Goal: Find contact information: Find contact information

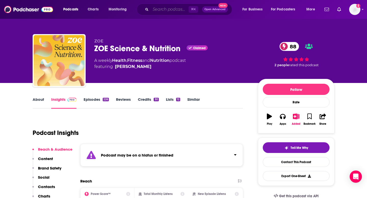
click at [155, 9] on input "Search podcasts, credits, & more..." at bounding box center [170, 9] width 38 height 8
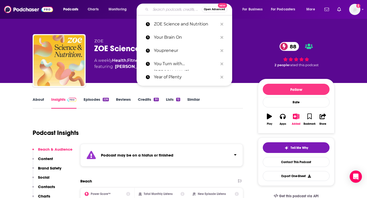
paste input "Balance365 Life Radio"
type input "Balance365 Life Radio"
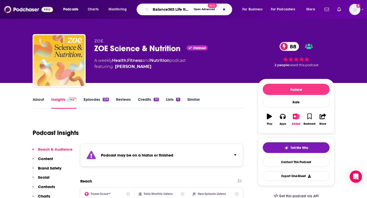
scroll to position [0, 5]
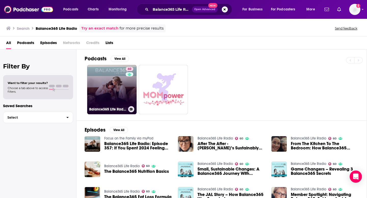
click at [115, 94] on link "60 Balance365 Life Radio" at bounding box center [111, 89] width 49 height 49
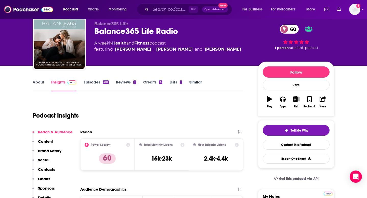
scroll to position [20, 0]
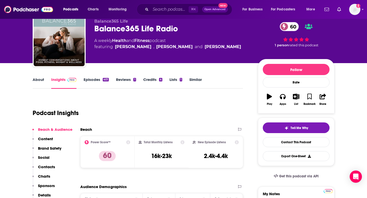
click at [50, 169] on p "Contacts" at bounding box center [46, 167] width 17 height 5
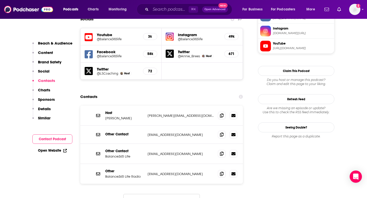
scroll to position [503, 0]
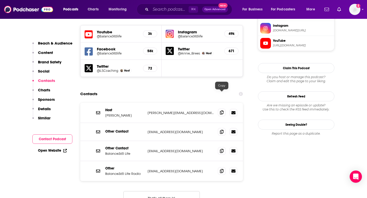
click at [220, 111] on icon at bounding box center [222, 113] width 4 height 4
click at [161, 10] on input "Search podcasts, credits, & more..." at bounding box center [170, 9] width 38 height 8
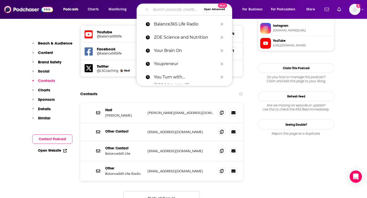
paste input "Fit Womens Weekly Podcast"
type input "Fit Womens Weekly Podcast"
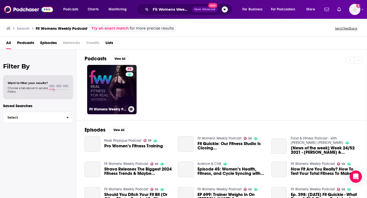
click at [116, 97] on link "59 Fit Womens Weekly Podcast" at bounding box center [111, 89] width 49 height 49
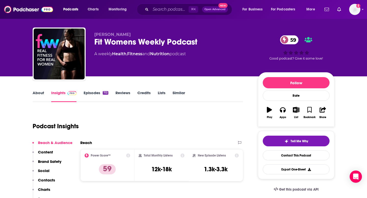
scroll to position [7, 0]
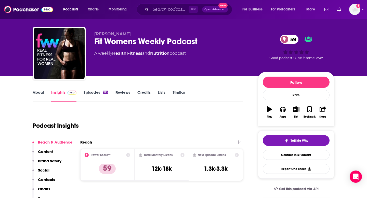
click at [51, 179] on p "Contacts" at bounding box center [46, 179] width 17 height 5
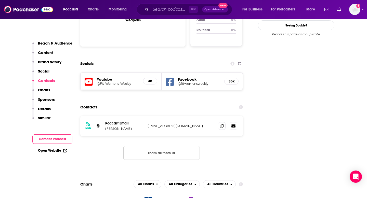
scroll to position [553, 0]
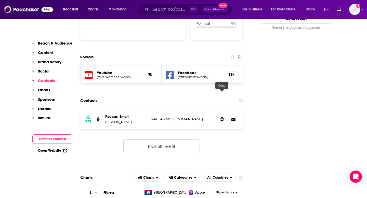
click at [217, 110] on div "RSS Podcast Email [PERSON_NAME] [PERSON_NAME][EMAIL_ADDRESS][DOMAIN_NAME] [EMAI…" at bounding box center [161, 120] width 163 height 20
click at [221, 117] on icon at bounding box center [222, 119] width 4 height 4
click at [156, 9] on input "Search podcasts, credits, & more..." at bounding box center [170, 9] width 38 height 8
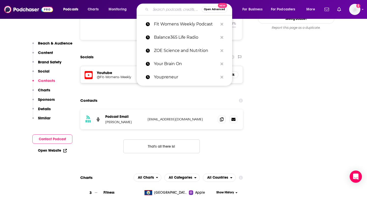
paste input "Fit Girl Magic | Healthy Living For Women Over 40"
type input "Fit Girl Magic | Healthy Living For Women Over 40"
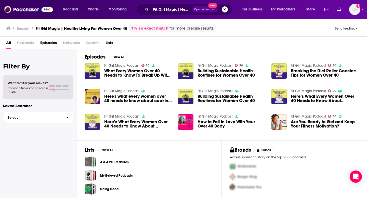
scroll to position [2, 0]
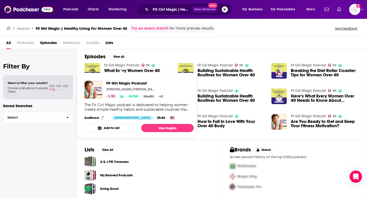
click at [132, 64] on link "Fit Girl Magic Podcast" at bounding box center [121, 65] width 35 height 4
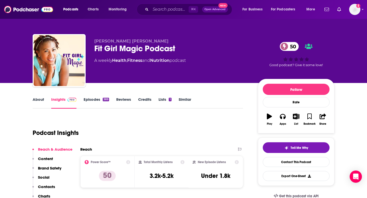
click at [52, 186] on p "Contacts" at bounding box center [46, 186] width 17 height 5
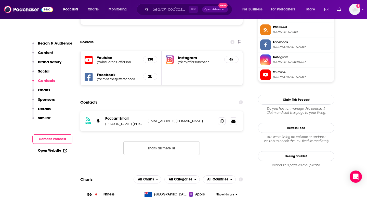
scroll to position [473, 0]
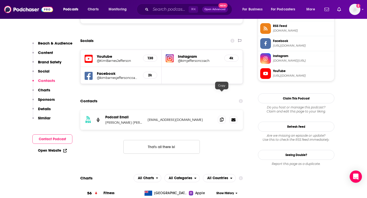
click at [222, 118] on icon at bounding box center [222, 120] width 4 height 4
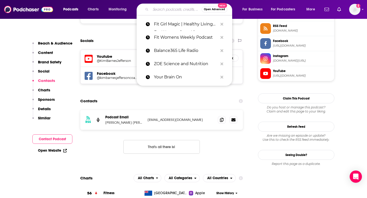
click at [172, 7] on input "Search podcasts, credits, & more..." at bounding box center [176, 9] width 51 height 8
paste input "Pursue Your Spark - Midlife, Fitness, Nutrition, Mindset, Health, women over 50"
type input "Pursue Your Spark - Midlife, Fitness, Nutrition, Mindset, Health, women over 50"
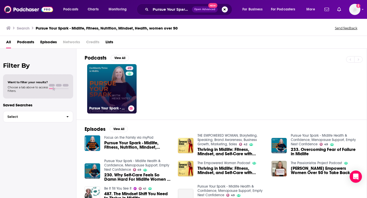
click at [116, 89] on link "49 Pursue Your Spark - Midlife Health & Confidence, Menopause Support, Empty Ne…" at bounding box center [111, 88] width 49 height 49
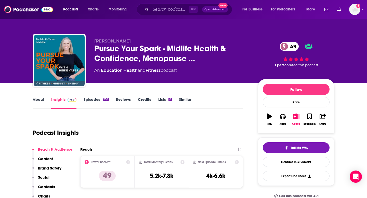
click at [45, 185] on p "Contacts" at bounding box center [46, 186] width 17 height 5
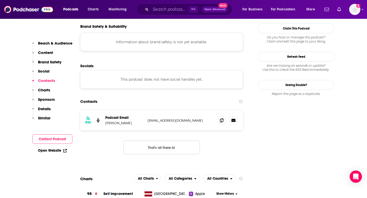
scroll to position [458, 0]
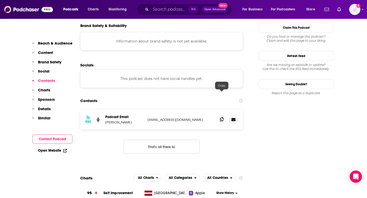
click at [220, 116] on span at bounding box center [222, 120] width 8 height 8
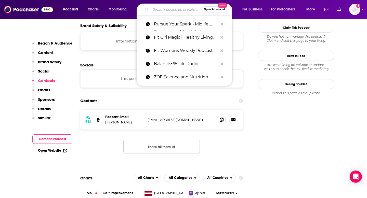
click at [158, 7] on input "Search podcasts, credits, & more..." at bounding box center [176, 9] width 51 height 8
paste input "Fit is Freedom with [PERSON_NAME]"
type input "Fit is Freedom with [PERSON_NAME]"
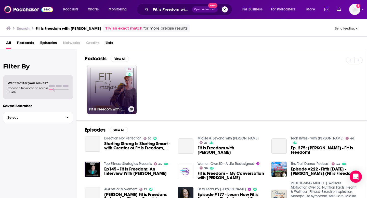
click at [114, 93] on link "30 Fit is Freedom with [PERSON_NAME]" at bounding box center [111, 89] width 49 height 49
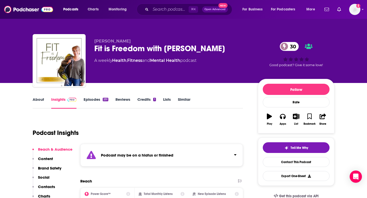
click at [51, 187] on p "Contacts" at bounding box center [46, 186] width 17 height 5
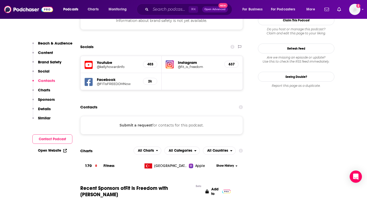
scroll to position [511, 0]
click at [156, 10] on input "Search podcasts, credits, & more..." at bounding box center [170, 9] width 38 height 8
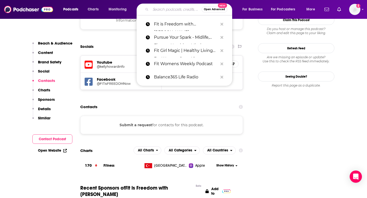
paste input "Fit Strong Women Over 50"
type input "Fit Strong Women Over 50"
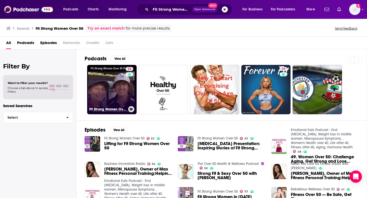
click at [122, 87] on link "53 Fit Strong Women Over 50" at bounding box center [111, 89] width 49 height 49
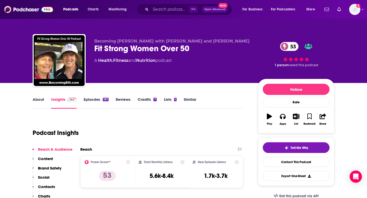
click at [53, 185] on p "Contacts" at bounding box center [46, 186] width 17 height 5
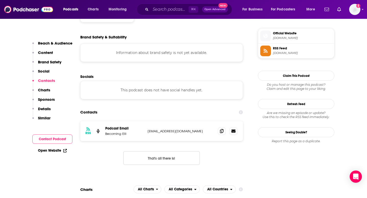
scroll to position [452, 0]
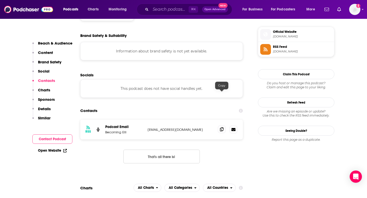
click at [222, 127] on icon at bounding box center [222, 129] width 4 height 4
click at [154, 15] on div "⌘ K Open Advanced New" at bounding box center [185, 10] width 96 height 12
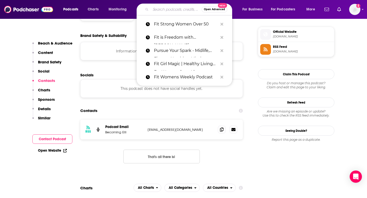
click at [155, 11] on input "Search podcasts, credits, & more..." at bounding box center [176, 9] width 51 height 8
paste input "The Nashville Women's Health Podcast"
type input "The Nashville Women's Health Podcast"
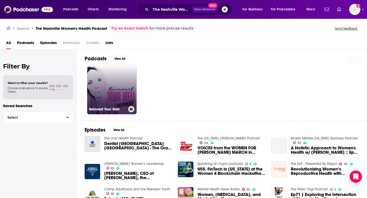
click at [117, 84] on link "Reinvent Your Well" at bounding box center [111, 89] width 49 height 49
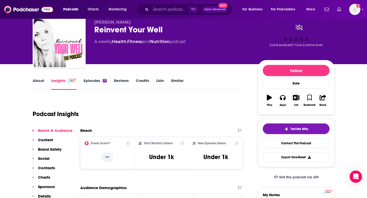
click at [48, 168] on p "Contacts" at bounding box center [46, 168] width 17 height 5
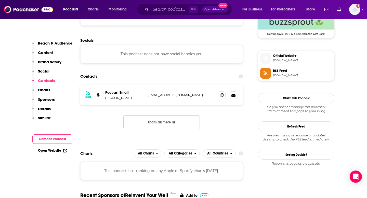
scroll to position [389, 0]
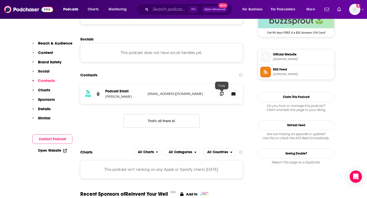
click at [222, 94] on icon at bounding box center [222, 94] width 4 height 4
click at [151, 9] on input "Search podcasts, credits, & more..." at bounding box center [170, 9] width 38 height 8
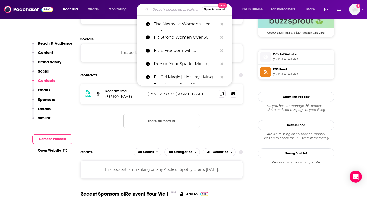
paste input "The [DEMOGRAPHIC_DATA] Fitness Podcast"
type input "The [DEMOGRAPHIC_DATA] Fitness Podcast"
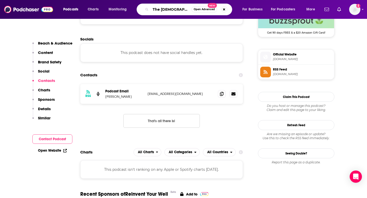
scroll to position [0, 16]
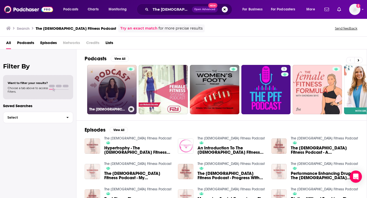
click at [110, 96] on link "The [DEMOGRAPHIC_DATA] Fitness Podcast" at bounding box center [111, 89] width 49 height 49
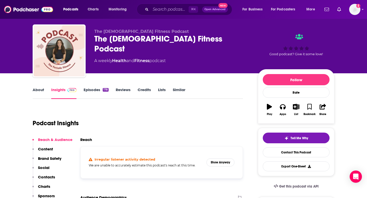
click at [49, 184] on p "Charts" at bounding box center [44, 186] width 12 height 5
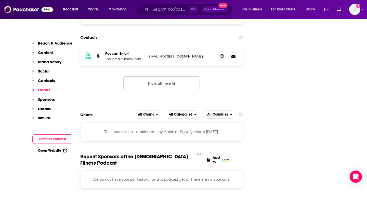
scroll to position [522, 0]
click at [219, 52] on span at bounding box center [222, 56] width 8 height 8
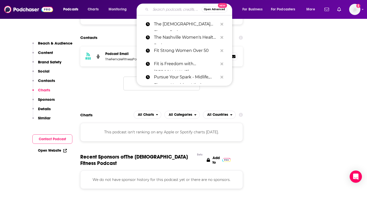
click at [156, 8] on input "Search podcasts, credits, & more..." at bounding box center [176, 9] width 51 height 8
paste input "The Women's Fittest Podcast"
type input "The Women's Fittest Podcast"
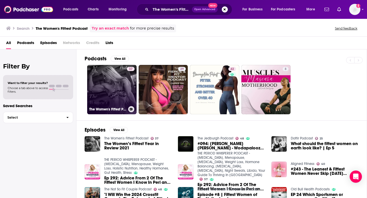
click at [121, 86] on link "37 The Women's Fittest Podcast" at bounding box center [111, 89] width 49 height 49
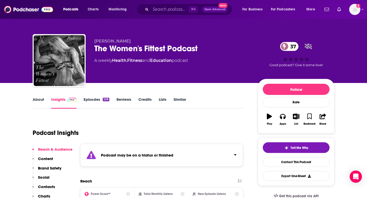
click at [50, 188] on p "Contacts" at bounding box center [46, 186] width 17 height 5
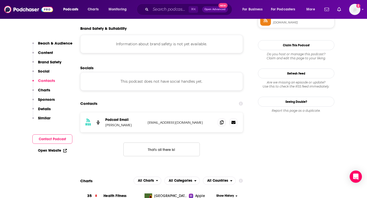
scroll to position [484, 0]
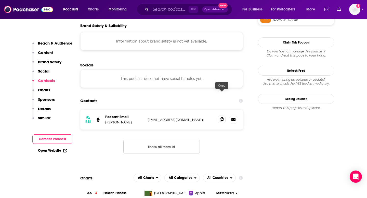
click at [222, 116] on span at bounding box center [222, 120] width 8 height 8
click at [156, 7] on input "Search podcasts, credits, & more..." at bounding box center [170, 9] width 38 height 8
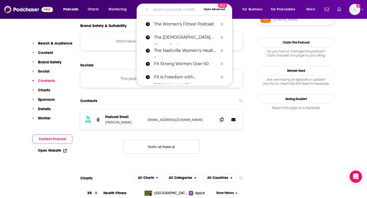
paste input "Crunches & Cosmos (Home Exercise Reviews and Recommendations for Women)"
type input "Crunches & Cosmos (Home Exercise Reviews and Recommendations for Women)"
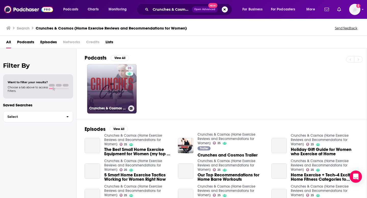
click at [121, 96] on link "25 Crunches & Cosmos (Home Exercise Reviews and Recommendations for Women)" at bounding box center [111, 88] width 49 height 49
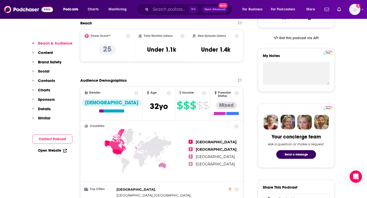
scroll to position [181, 0]
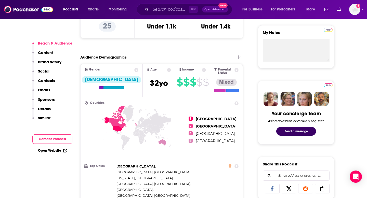
click at [45, 80] on p "Contacts" at bounding box center [46, 80] width 17 height 5
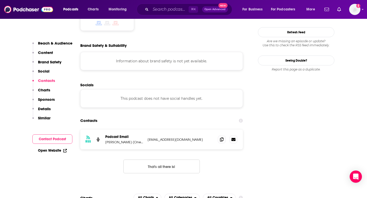
scroll to position [484, 0]
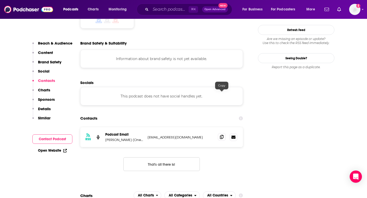
click at [220, 133] on span at bounding box center [222, 137] width 8 height 8
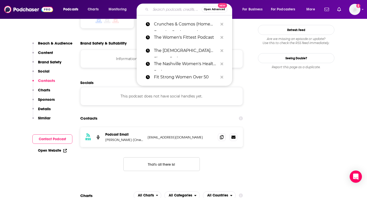
click at [152, 10] on input "Search podcasts, credits, & more..." at bounding box center [176, 9] width 51 height 8
paste input "The Strong Moms Fitness Pregnancy and [MEDICAL_DATA] Podcast with [PERSON_NAME]"
type input "The Strong Moms Fitness Pregnancy and [MEDICAL_DATA] Podcast with [PERSON_NAME]"
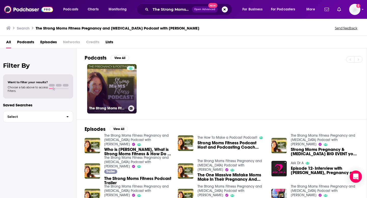
click at [107, 94] on link "The Strong Moms Fitness Pregnancy and [MEDICAL_DATA] Podcast with [PERSON_NAME]" at bounding box center [111, 88] width 49 height 49
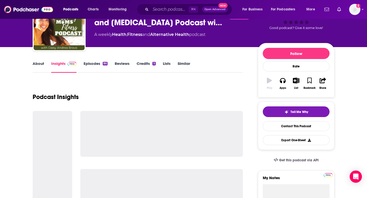
scroll to position [38, 0]
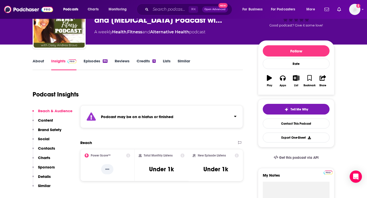
click at [47, 149] on p "Contacts" at bounding box center [46, 148] width 17 height 5
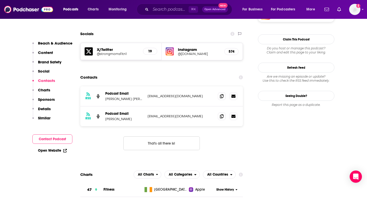
scroll to position [432, 0]
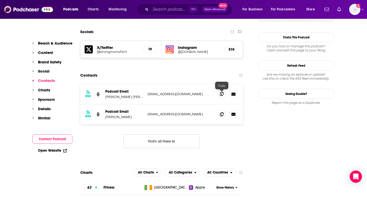
click at [222, 94] on icon at bounding box center [222, 94] width 4 height 4
click at [220, 112] on span at bounding box center [222, 114] width 8 height 8
click at [222, 113] on icon at bounding box center [222, 114] width 4 height 4
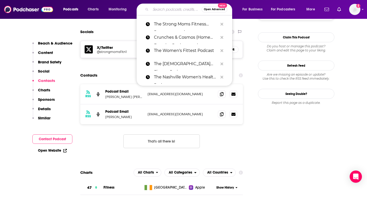
click at [155, 9] on input "Search podcasts, credits, & more..." at bounding box center [176, 9] width 51 height 8
paste input "The Fit Bottomed Girls Podcast"
type input "The Fit Bottomed Girls Podcast"
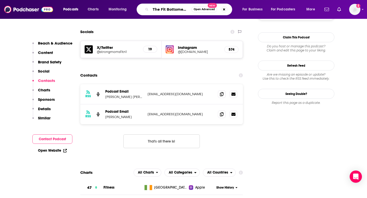
scroll to position [0, 22]
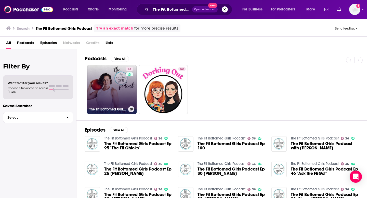
click at [117, 84] on link "36 The Fit Bottomed Girls Podcast" at bounding box center [111, 89] width 49 height 49
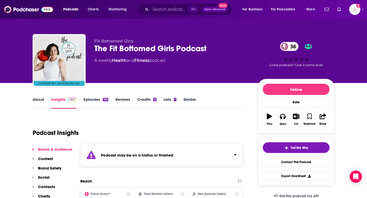
click at [49, 187] on p "Contacts" at bounding box center [46, 186] width 17 height 5
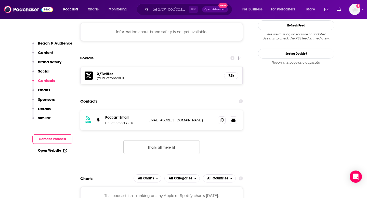
scroll to position [504, 0]
click at [219, 116] on span at bounding box center [222, 120] width 8 height 8
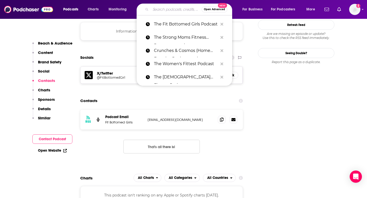
click at [164, 11] on input "Search podcasts, credits, & more..." at bounding box center [176, 9] width 51 height 8
paste input "The Motherly Podcast"
type input "The Motherly Podcast"
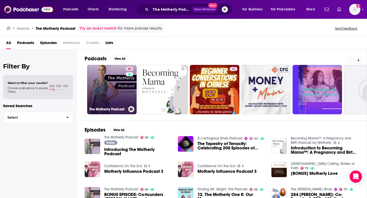
click at [127, 86] on div "60" at bounding box center [130, 86] width 9 height 39
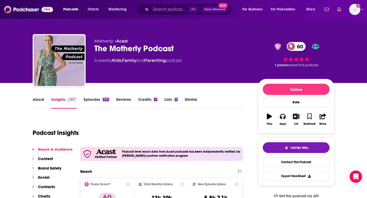
click at [53, 187] on p "Contacts" at bounding box center [46, 186] width 17 height 5
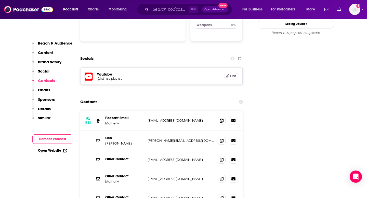
scroll to position [575, 0]
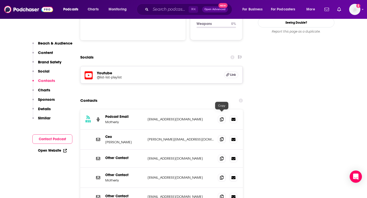
click at [221, 137] on icon at bounding box center [222, 139] width 4 height 4
click at [171, 8] on input "Search podcasts, credits, & more..." at bounding box center [170, 9] width 38 height 8
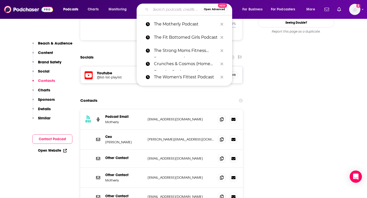
paste input "Motherhood Sessions"
type input "Motherhood Sessions"
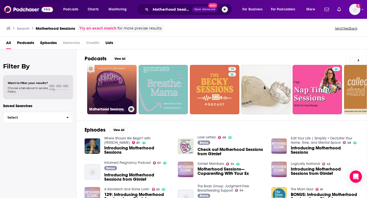
click at [127, 82] on link "Motherhood Sessions" at bounding box center [111, 89] width 49 height 49
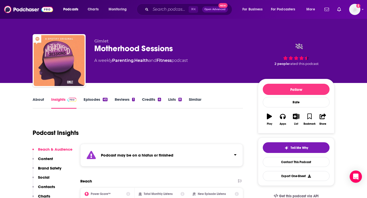
click at [49, 184] on button "Social" at bounding box center [40, 179] width 17 height 9
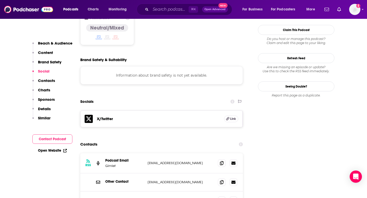
scroll to position [450, 0]
click at [221, 160] on icon at bounding box center [222, 162] width 4 height 4
click at [148, 9] on div "⌘ K Open Advanced New" at bounding box center [185, 10] width 96 height 12
click at [160, 10] on input "Search podcasts, credits, & more..." at bounding box center [170, 9] width 38 height 8
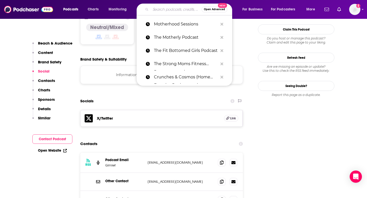
paste input "3 in 30 with [PERSON_NAME]"
type input "3 in 30 with [PERSON_NAME]"
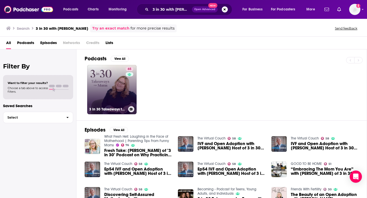
click at [126, 88] on div "65" at bounding box center [130, 86] width 9 height 39
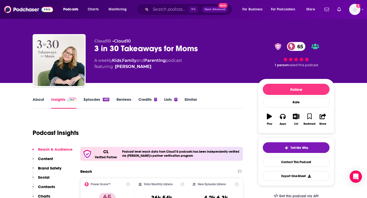
click at [43, 187] on p "Contacts" at bounding box center [46, 186] width 17 height 5
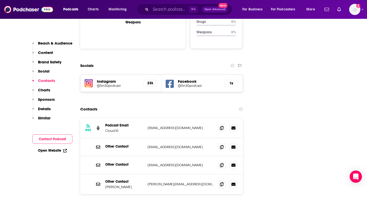
scroll to position [582, 0]
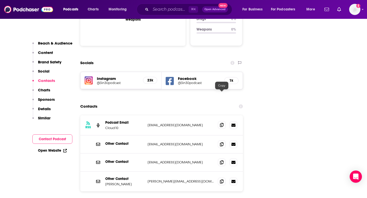
click at [221, 123] on icon at bounding box center [222, 125] width 4 height 4
click at [158, 13] on input "Search podcasts, credits, & more..." at bounding box center [170, 9] width 38 height 8
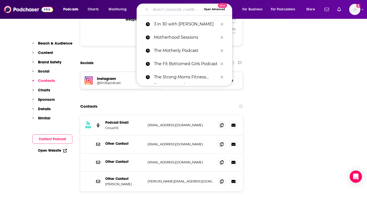
paste input "The Modern Mommy Doc Podcast"
type input "The Modern Mommy Doc Podcast"
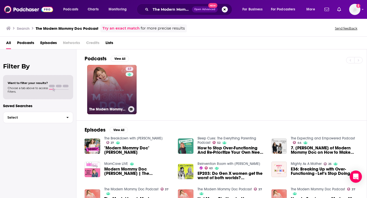
click at [118, 95] on link "37 The Modern Mommy Doc Podcast" at bounding box center [111, 89] width 49 height 49
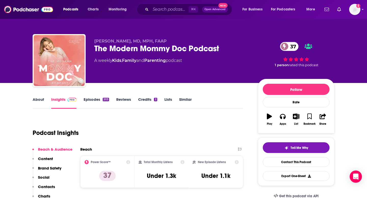
click at [51, 186] on p "Contacts" at bounding box center [46, 186] width 17 height 5
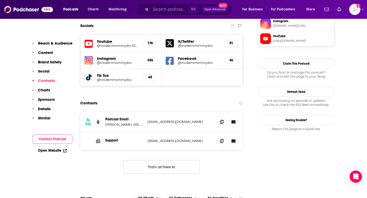
scroll to position [502, 0]
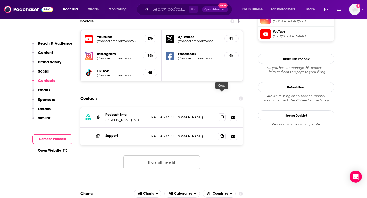
click at [221, 113] on span at bounding box center [222, 117] width 8 height 8
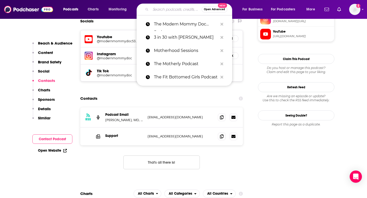
click at [159, 7] on input "Search podcasts, credits, & more..." at bounding box center [176, 9] width 51 height 8
paste input "Mom to Mom Podcast"
type input "Mom to Mom Podcast"
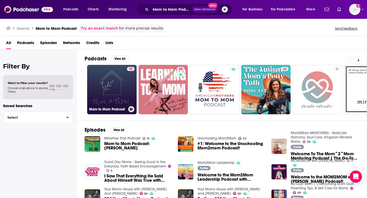
click at [107, 92] on link "50 Mom to Mom Podcast" at bounding box center [111, 89] width 49 height 49
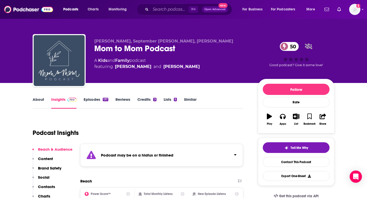
click at [46, 185] on p "Contacts" at bounding box center [46, 186] width 17 height 5
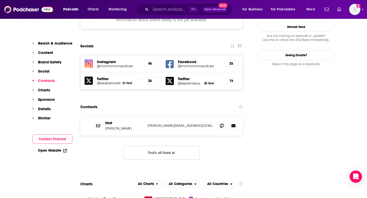
scroll to position [512, 0]
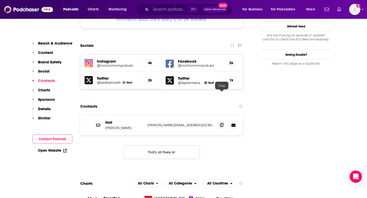
click at [225, 121] on span at bounding box center [222, 125] width 8 height 8
click at [170, 10] on input "Search podcasts, credits, & more..." at bounding box center [170, 9] width 38 height 8
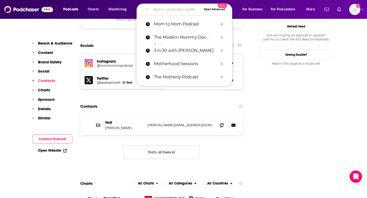
paste input "Mom Guilt"
type input "Mom Guilt"
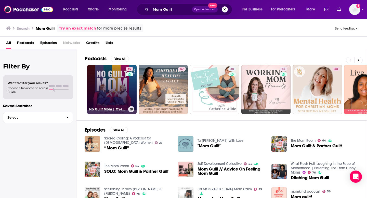
click at [116, 84] on link "69 No Guilt Mom | Overcoming Mom Guilt, Parenting Tips, & Self Care for Moms" at bounding box center [111, 89] width 49 height 49
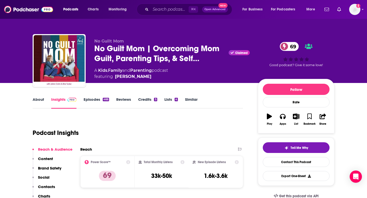
click at [50, 185] on p "Contacts" at bounding box center [46, 186] width 17 height 5
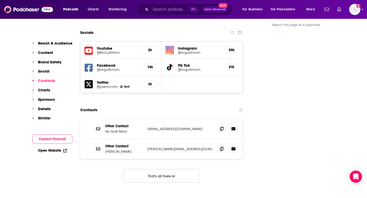
scroll to position [600, 0]
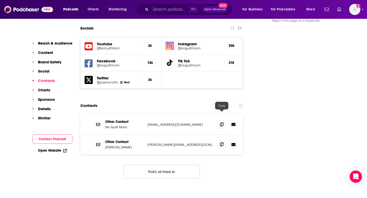
click at [222, 142] on icon at bounding box center [222, 144] width 4 height 4
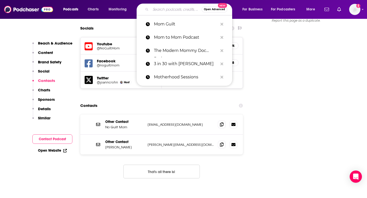
click at [166, 13] on input "Search podcasts, credits, & more..." at bounding box center [176, 9] width 51 height 8
paste input "What Fresh Hell: Laughing in the Face of Motherhood"
type input "What Fresh Hell: Laughing in the Face of Motherhood"
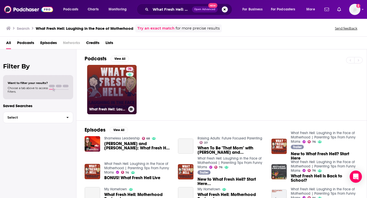
click at [100, 90] on link "76 What Fresh Hell: Laughing in the Face of Motherhood | Parenting Tips From Fu…" at bounding box center [111, 89] width 49 height 49
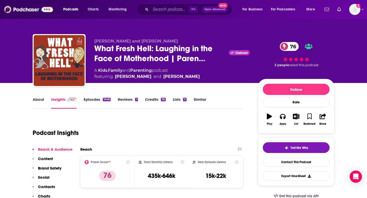
click at [48, 185] on p "Contacts" at bounding box center [46, 186] width 17 height 5
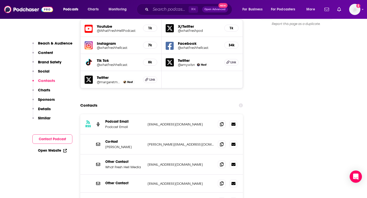
scroll to position [612, 0]
click at [222, 120] on span at bounding box center [222, 124] width 8 height 8
click at [163, 7] on input "Search podcasts, credits, & more..." at bounding box center [170, 9] width 38 height 8
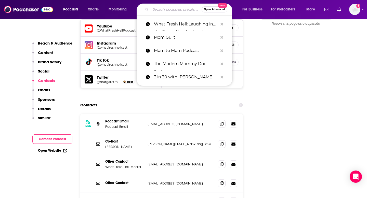
paste input "The Good Enough Mother"
type input "The Good Enough Mother"
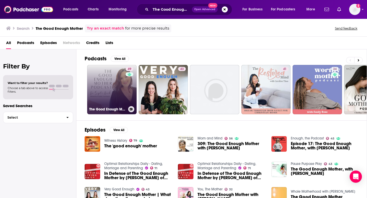
click at [117, 89] on link "49 The Good Enough Mother" at bounding box center [111, 89] width 49 height 49
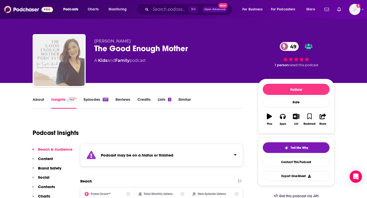
click at [40, 185] on p "Contacts" at bounding box center [46, 186] width 17 height 5
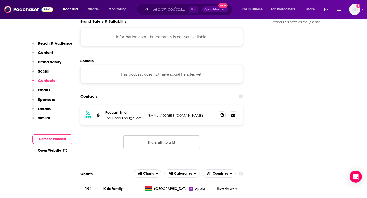
scroll to position [484, 0]
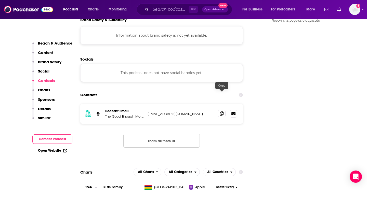
click at [222, 112] on icon at bounding box center [222, 114] width 4 height 4
click at [173, 8] on input "Search podcasts, credits, & more..." at bounding box center [170, 9] width 38 height 8
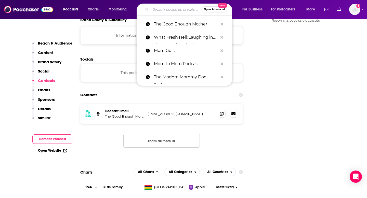
paste input "Failing Motherhood Podcast"
type input "Failing Motherhood Podcast"
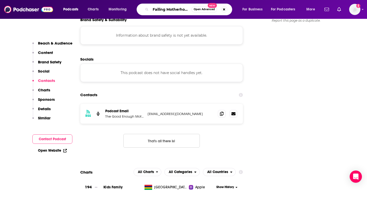
scroll to position [0, 17]
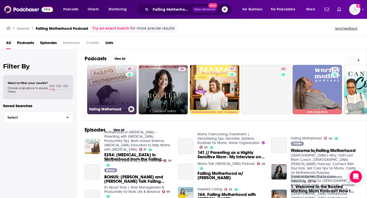
click at [116, 97] on link "45 Failing Motherhood" at bounding box center [111, 89] width 49 height 49
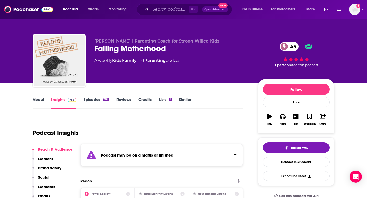
click at [50, 185] on p "Contacts" at bounding box center [46, 186] width 17 height 5
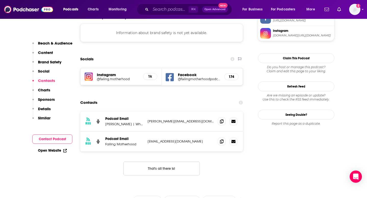
scroll to position [500, 0]
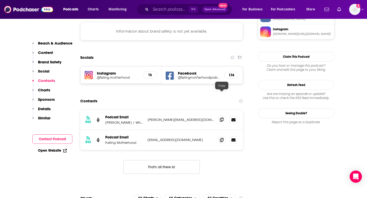
click at [224, 116] on span at bounding box center [222, 120] width 8 height 8
click at [161, 4] on div "⌘ K Open Advanced New" at bounding box center [185, 10] width 96 height 12
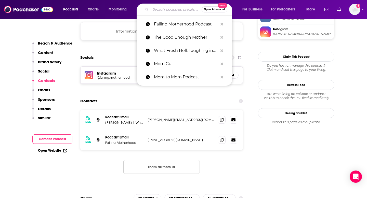
click at [162, 7] on input "Search podcasts, credits, & more..." at bounding box center [176, 9] width 51 height 8
paste input "The Whole Mama Show"
type input "The Whole Mama Show"
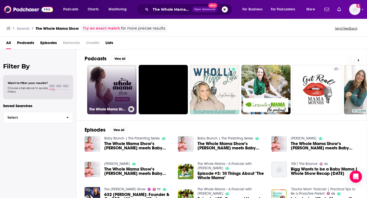
click at [124, 81] on link "The Whole Mama Show: Untold Stories of Motherhood" at bounding box center [111, 89] width 49 height 49
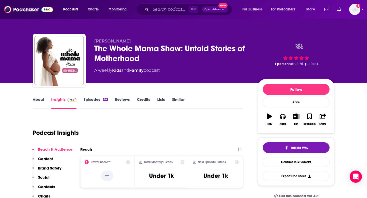
click at [43, 187] on p "Contacts" at bounding box center [46, 186] width 17 height 5
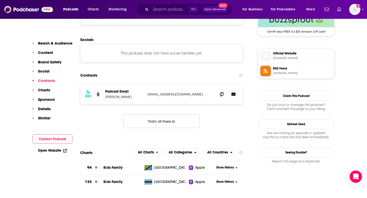
scroll to position [390, 0]
click at [223, 96] on icon at bounding box center [222, 94] width 4 height 4
click at [180, 9] on input "Search podcasts, credits, & more..." at bounding box center [170, 9] width 38 height 8
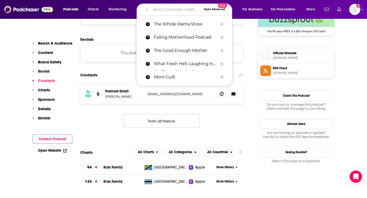
paste input "[DEMOGRAPHIC_DATA] Startup Club"
type input "[DEMOGRAPHIC_DATA] Startup Club"
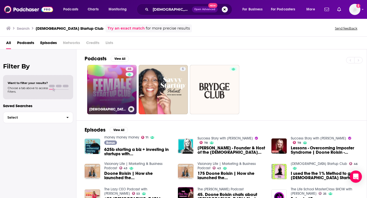
click at [110, 83] on link "46 [DEMOGRAPHIC_DATA] Startup Club" at bounding box center [111, 89] width 49 height 49
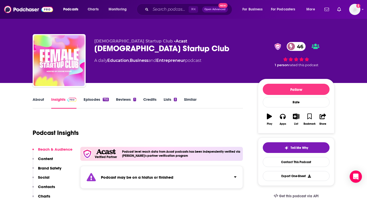
click at [50, 185] on p "Contacts" at bounding box center [46, 186] width 17 height 5
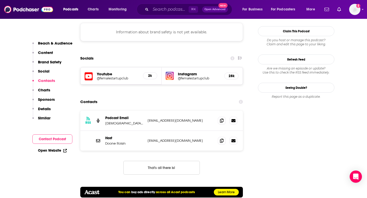
scroll to position [528, 0]
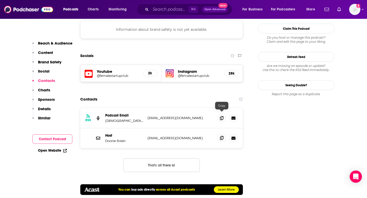
click at [220, 136] on icon at bounding box center [222, 138] width 4 height 4
click at [167, 10] on input "Search podcasts, credits, & more..." at bounding box center [170, 9] width 38 height 8
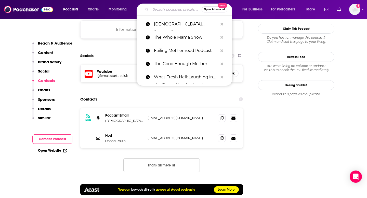
paste input "The [DEMOGRAPHIC_DATA] Founder Podcast"
type input "The [DEMOGRAPHIC_DATA] Founder Podcast"
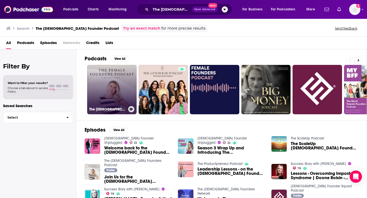
click at [106, 99] on link "The [DEMOGRAPHIC_DATA] Founders Podcast" at bounding box center [111, 89] width 49 height 49
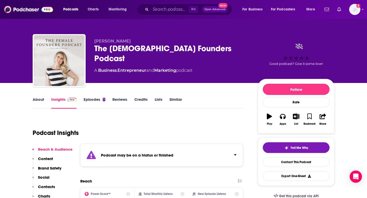
click at [48, 186] on p "Contacts" at bounding box center [46, 186] width 17 height 5
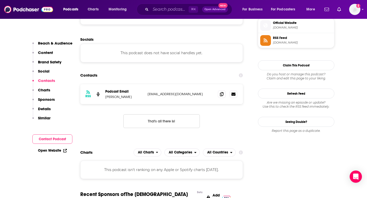
scroll to position [421, 0]
click at [220, 97] on span at bounding box center [222, 94] width 8 height 8
click at [157, 11] on input "Search podcasts, credits, & more..." at bounding box center [170, 9] width 38 height 8
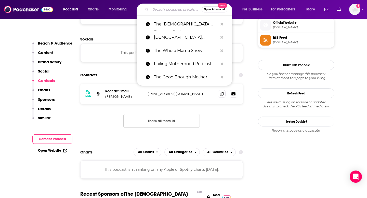
paste input "Confessions of a [DEMOGRAPHIC_DATA] Founder"
type input "Confessions of a [DEMOGRAPHIC_DATA] Founder"
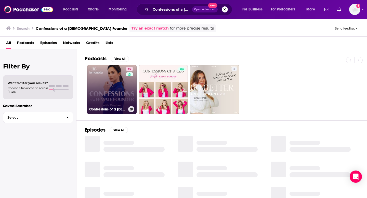
click at [117, 93] on link "69 Confessions of a [DEMOGRAPHIC_DATA] Founder with [PERSON_NAME]" at bounding box center [111, 89] width 49 height 49
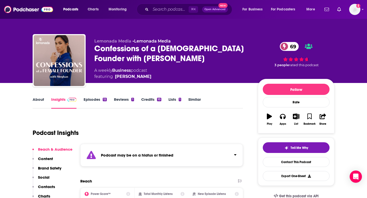
click at [52, 186] on p "Contacts" at bounding box center [46, 186] width 17 height 5
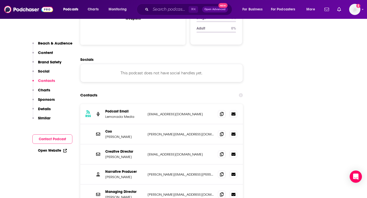
scroll to position [574, 0]
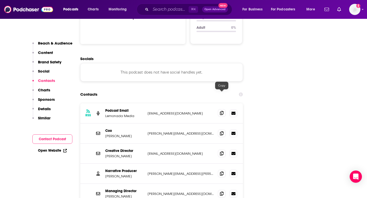
click at [222, 111] on icon at bounding box center [222, 113] width 4 height 4
click at [159, 7] on input "Search podcasts, credits, & more..." at bounding box center [170, 9] width 38 height 8
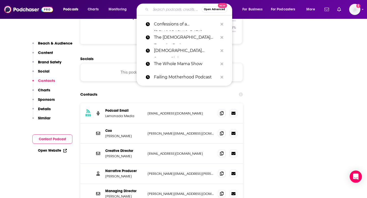
paste input "[DEMOGRAPHIC_DATA] Founders"
type input "[DEMOGRAPHIC_DATA] Founders"
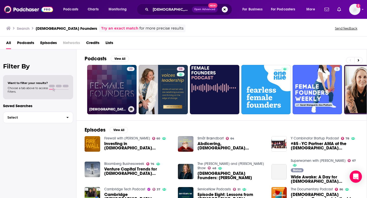
click at [115, 92] on link "20 [DEMOGRAPHIC_DATA] Founders" at bounding box center [111, 89] width 49 height 49
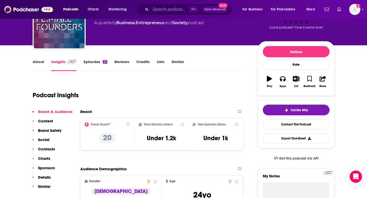
click at [48, 150] on p "Contacts" at bounding box center [46, 149] width 17 height 5
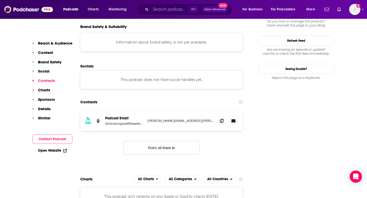
scroll to position [430, 0]
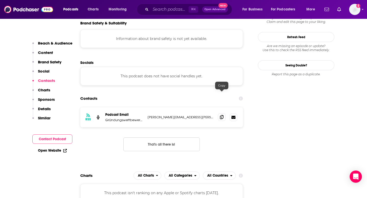
click at [221, 115] on icon at bounding box center [222, 117] width 4 height 4
click at [167, 11] on input "Search podcasts, credits, & more..." at bounding box center [170, 9] width 38 height 8
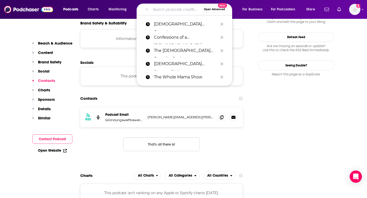
paste input "Quotable: A [DEMOGRAPHIC_DATA] Entrepreneur Podcast"
type input "Quotable: A [DEMOGRAPHIC_DATA] Entrepreneur Podcast"
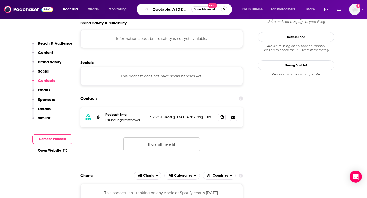
scroll to position [0, 43]
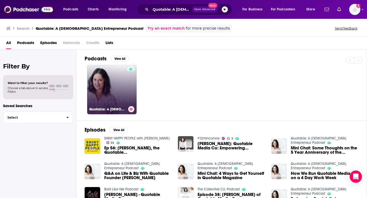
click at [115, 92] on link "Quotable: A [DEMOGRAPHIC_DATA] Entrepreneur Podcast" at bounding box center [111, 89] width 49 height 49
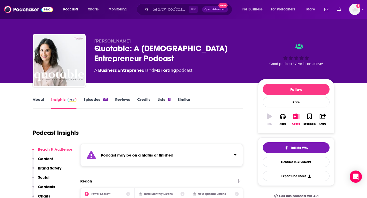
click at [45, 184] on button "Social" at bounding box center [40, 179] width 17 height 9
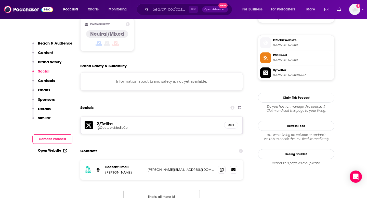
scroll to position [444, 0]
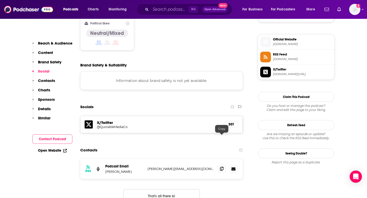
click at [222, 167] on icon at bounding box center [222, 169] width 4 height 4
click at [159, 8] on input "Search podcasts, credits, & more..." at bounding box center [170, 9] width 38 height 8
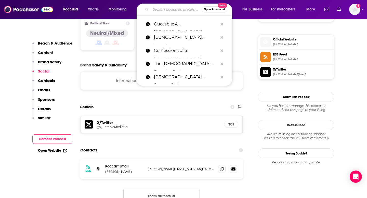
paste input "Woman Owned: The Growth Podcast for Women Entrepreneurs"
type input "Woman Owned: The Growth Podcast for Women Entrepreneurs"
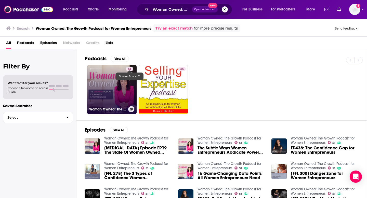
click at [124, 98] on link "51 Woman Owned: The Growth Podcast for Women Entrepreneurs" at bounding box center [111, 89] width 49 height 49
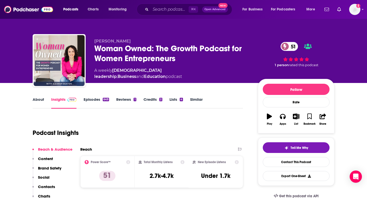
click at [53, 186] on p "Contacts" at bounding box center [46, 186] width 17 height 5
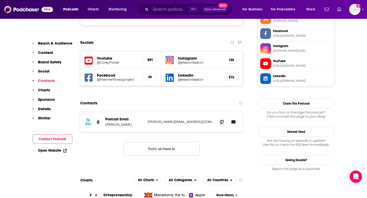
scroll to position [485, 0]
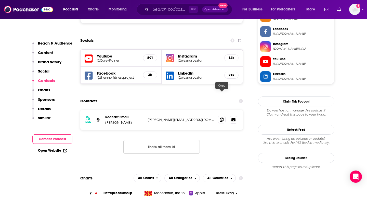
click at [220, 118] on icon at bounding box center [222, 120] width 4 height 4
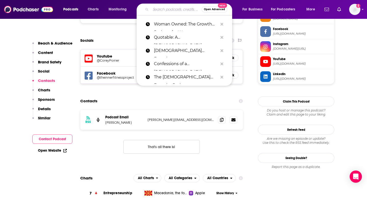
click at [162, 10] on input "Search podcasts, credits, & more..." at bounding box center [176, 9] width 51 height 8
paste input "Women Who Own It (WBENC Podcast)"
type input "Women Who Own It (WBENC Podcast)"
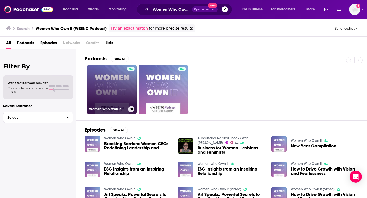
click at [116, 89] on link "Women Who Own It" at bounding box center [111, 89] width 49 height 49
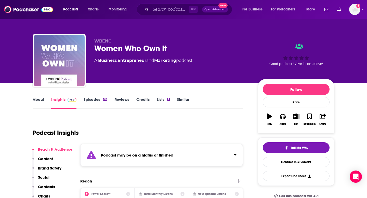
click at [52, 185] on p "Contacts" at bounding box center [46, 186] width 17 height 5
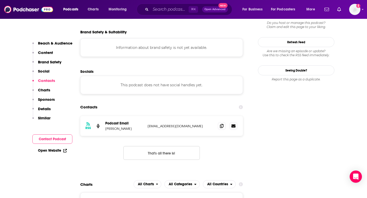
scroll to position [478, 0]
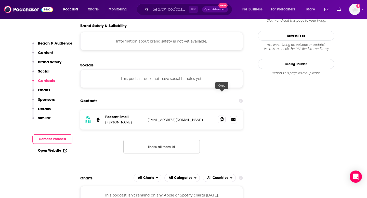
click at [221, 117] on icon at bounding box center [222, 119] width 4 height 4
click at [159, 12] on input "Search podcasts, credits, & more..." at bounding box center [170, 9] width 38 height 8
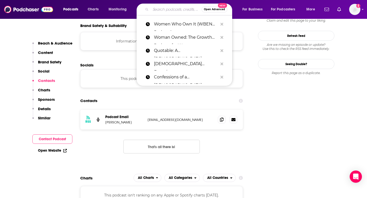
paste input "Being Boss"
type input "Being Boss"
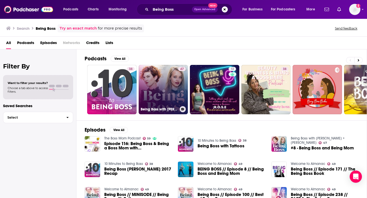
click at [157, 91] on link "47 Being Boss with [PERSON_NAME] + [PERSON_NAME]" at bounding box center [163, 89] width 49 height 49
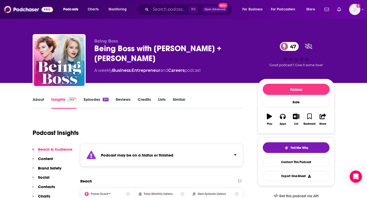
click at [48, 186] on p "Contacts" at bounding box center [46, 186] width 17 height 5
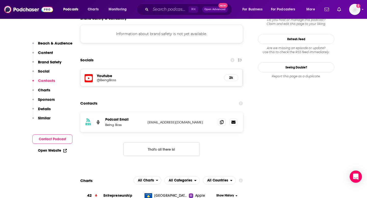
scroll to position [492, 0]
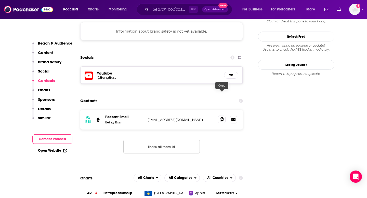
click at [220, 116] on span at bounding box center [222, 120] width 8 height 8
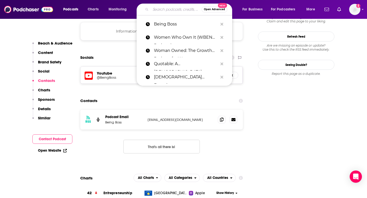
click at [165, 9] on input "Search podcasts, credits, & more..." at bounding box center [176, 9] width 51 height 8
paste input "The Strategy Hour Podcast"
type input "The Strategy Hour Podcast"
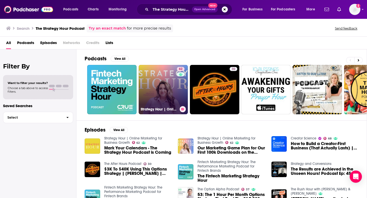
click at [161, 78] on link "62 Strategy Hour | Online Marketing for Business Growth" at bounding box center [163, 89] width 49 height 49
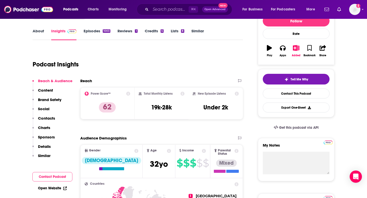
scroll to position [78, 0]
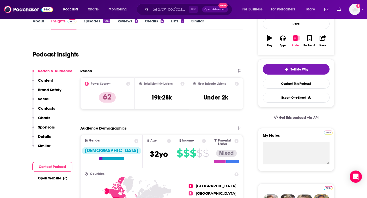
click at [53, 107] on p "Contacts" at bounding box center [46, 108] width 17 height 5
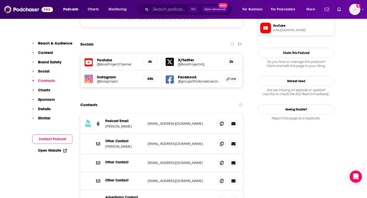
scroll to position [491, 0]
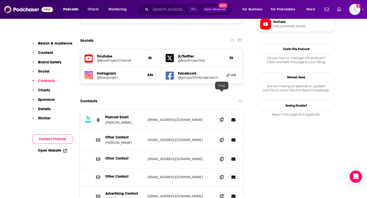
click at [221, 118] on icon at bounding box center [222, 120] width 4 height 4
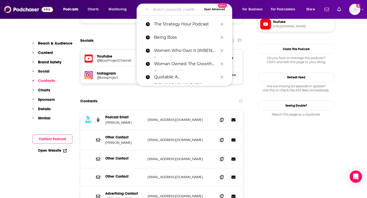
click at [156, 9] on input "Search podcasts, credits, & more..." at bounding box center [176, 9] width 51 height 8
paste input "The Goal Digger Podcast"
type input "The Goal Digger Podcast"
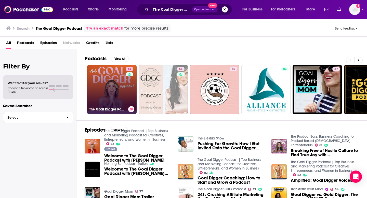
click at [109, 86] on link "82 The Goal Digger Podcast | Top Business and Marketing Podcast for Creatives, …" at bounding box center [111, 89] width 49 height 49
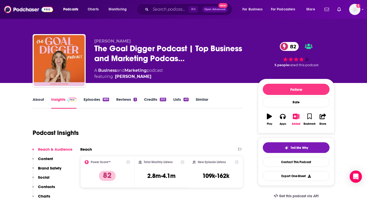
click at [48, 185] on p "Contacts" at bounding box center [46, 186] width 17 height 5
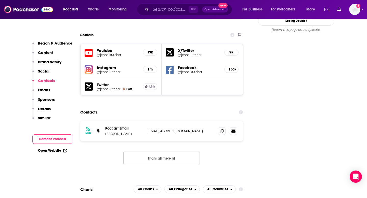
scroll to position [582, 0]
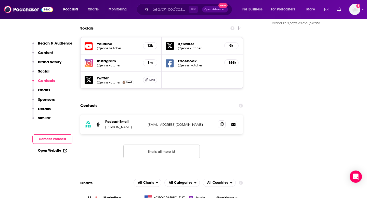
click at [218, 120] on span at bounding box center [222, 124] width 8 height 8
